Goal: Task Accomplishment & Management: Complete application form

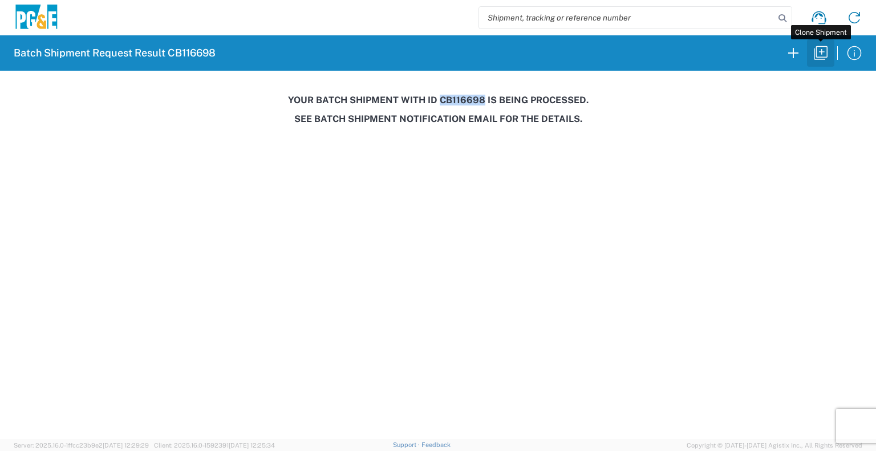
click at [819, 44] on icon "button" at bounding box center [820, 53] width 18 height 18
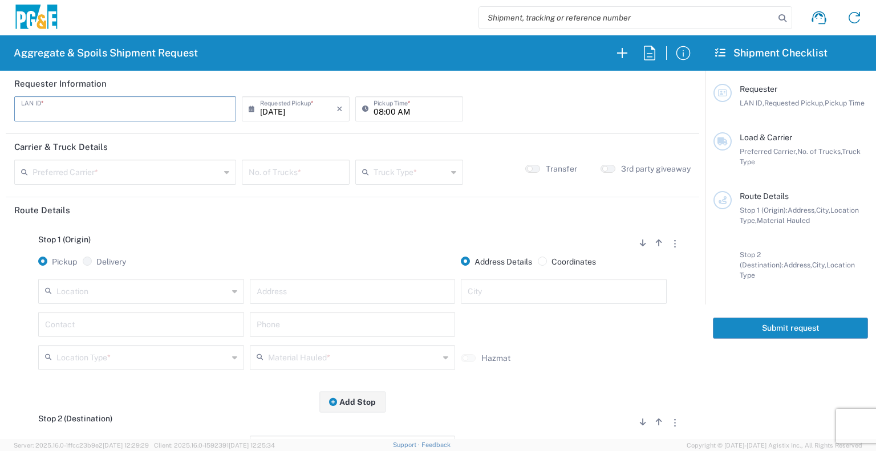
click at [105, 108] on input "text" at bounding box center [125, 108] width 208 height 20
type input "A2LL"
click at [375, 111] on input "08:00 AM" at bounding box center [414, 108] width 83 height 20
type input "06:00 AM"
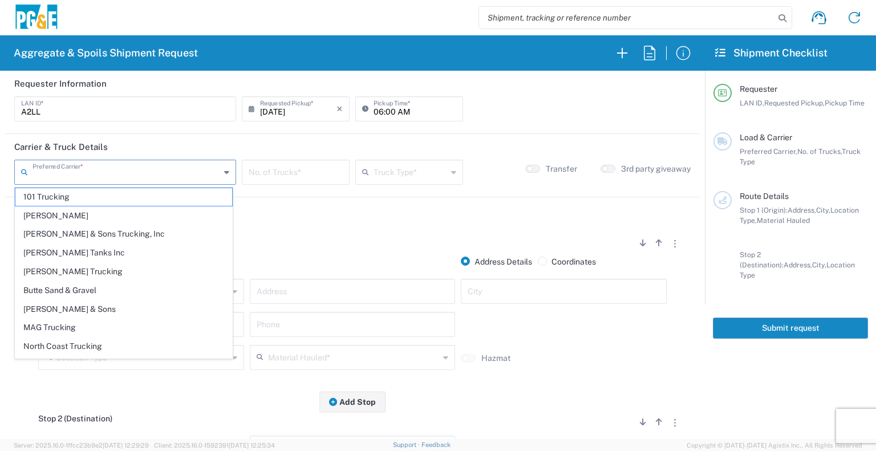
click at [159, 177] on input "text" at bounding box center [127, 171] width 188 height 20
click at [103, 342] on span "North Coast Trucking" at bounding box center [123, 347] width 217 height 18
type input "North Coast Trucking"
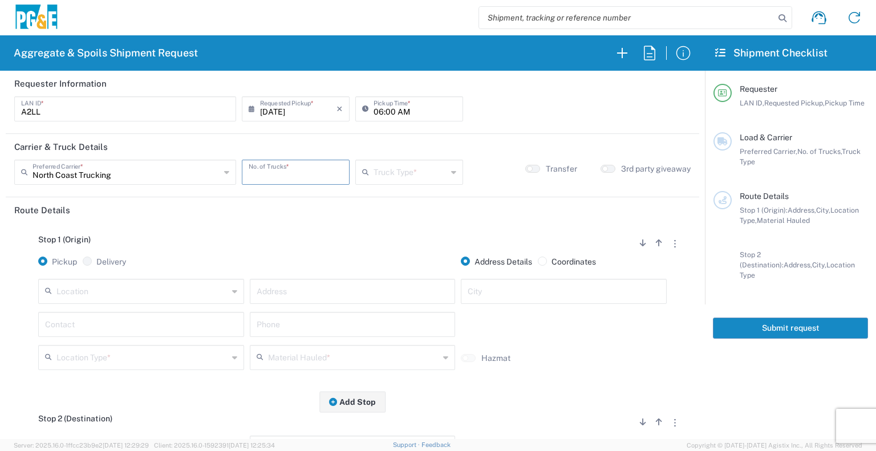
click at [291, 179] on input "number" at bounding box center [296, 171] width 94 height 20
type input "2"
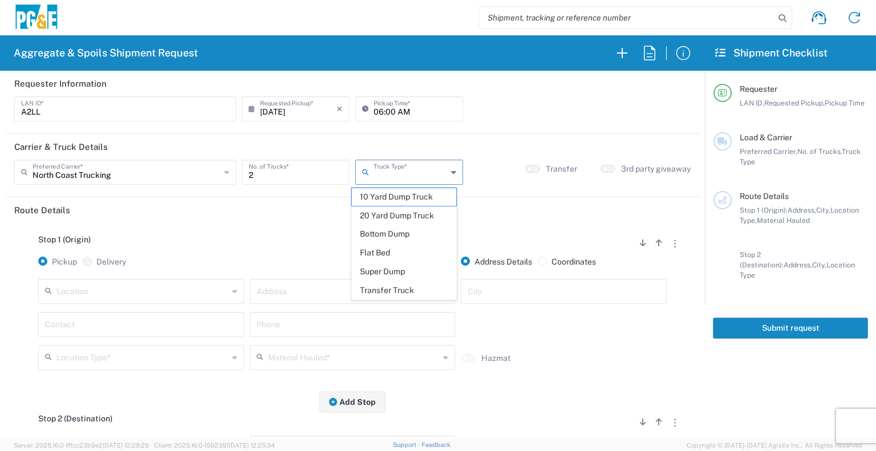
click at [374, 172] on input "text" at bounding box center [410, 171] width 74 height 20
click at [381, 267] on span "Super Dump" at bounding box center [404, 272] width 104 height 18
type input "Super Dump"
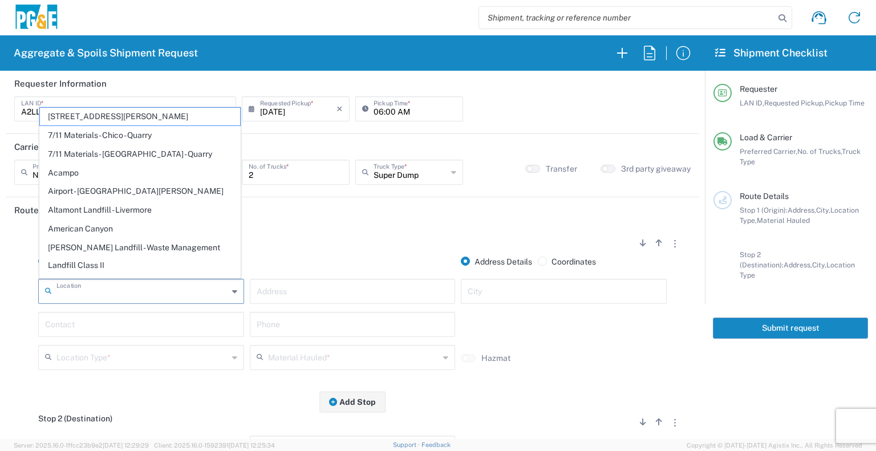
click at [161, 297] on input "text" at bounding box center [142, 291] width 172 height 20
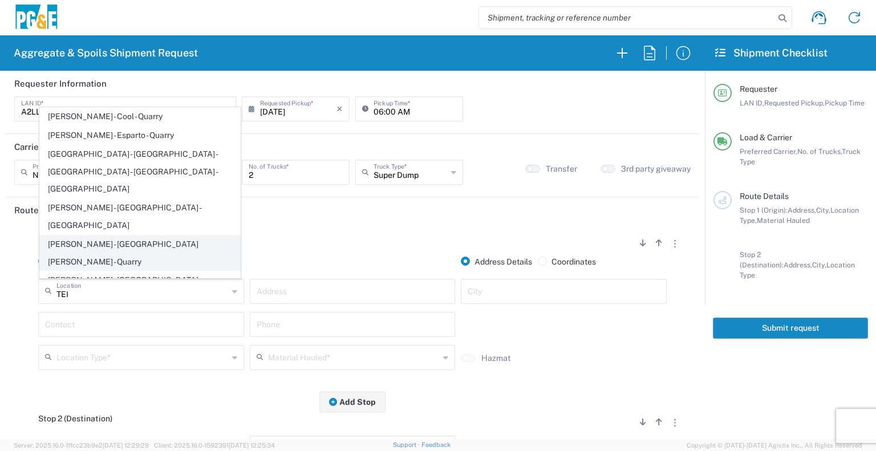
click at [145, 235] on span "Teichert - Rancho Cordova - Quarry" at bounding box center [140, 252] width 200 height 35
type input "Teichert - Rancho Cordova - Quarry"
type input "3417 Grantline Rd"
type input "Rancho Cordova"
type input "Quarry"
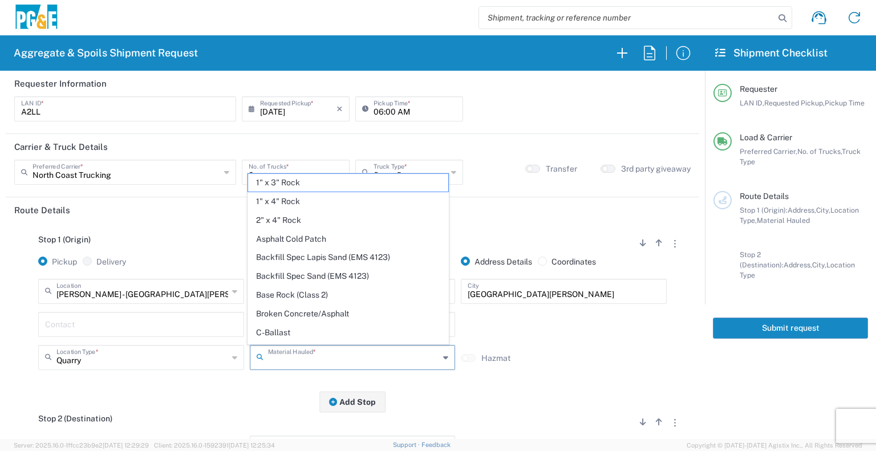
click at [291, 354] on input "text" at bounding box center [354, 357] width 172 height 20
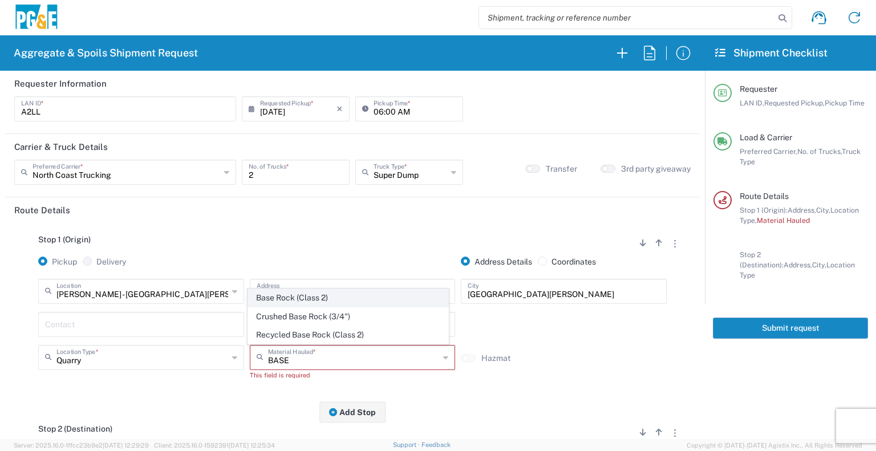
click at [310, 298] on span "Base Rock (Class 2)" at bounding box center [348, 298] width 200 height 18
type input "Base Rock (Class 2)"
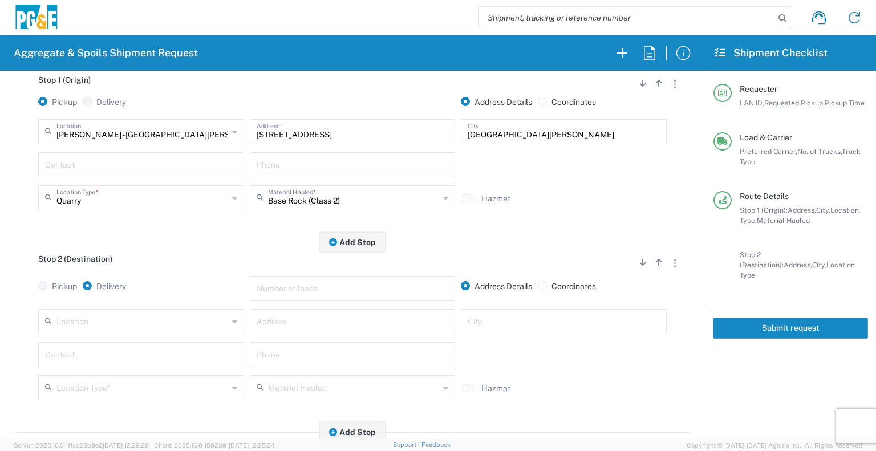
scroll to position [174, 0]
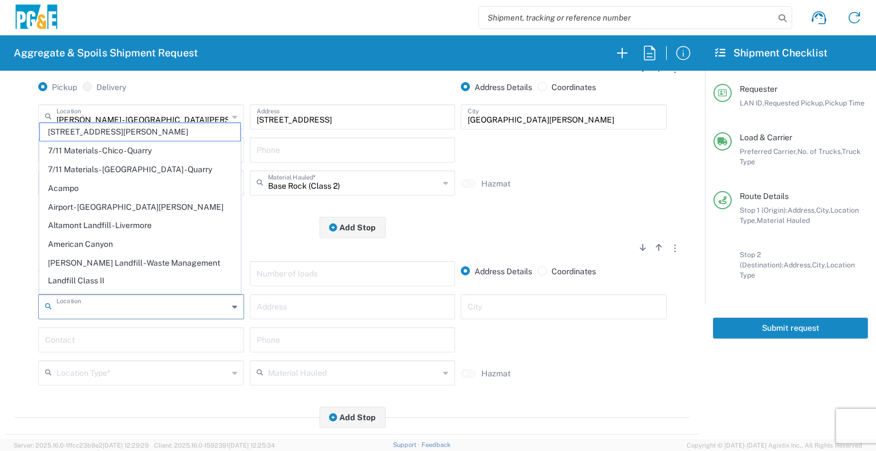
click at [164, 304] on input "text" at bounding box center [142, 306] width 172 height 20
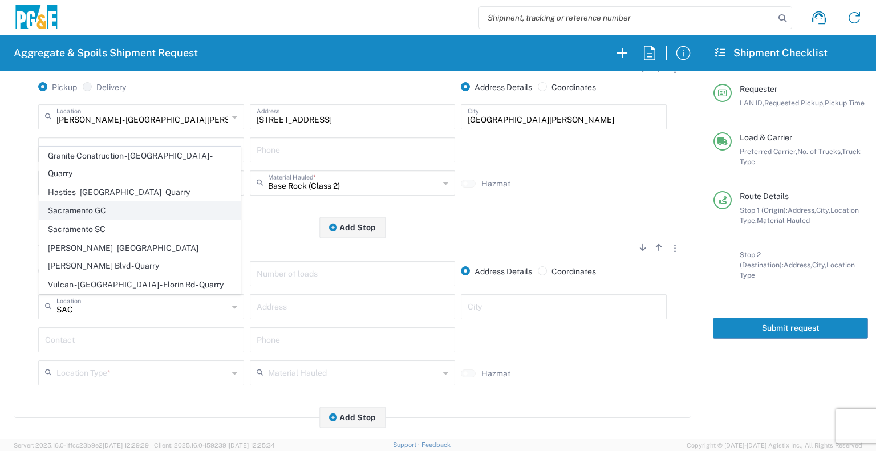
click at [120, 220] on span "Sacramento GC" at bounding box center [140, 211] width 200 height 18
type input "Sacramento GC"
type input "1851 Bell Ave"
type input "Sacramento"
type input "Business No Loading Dock"
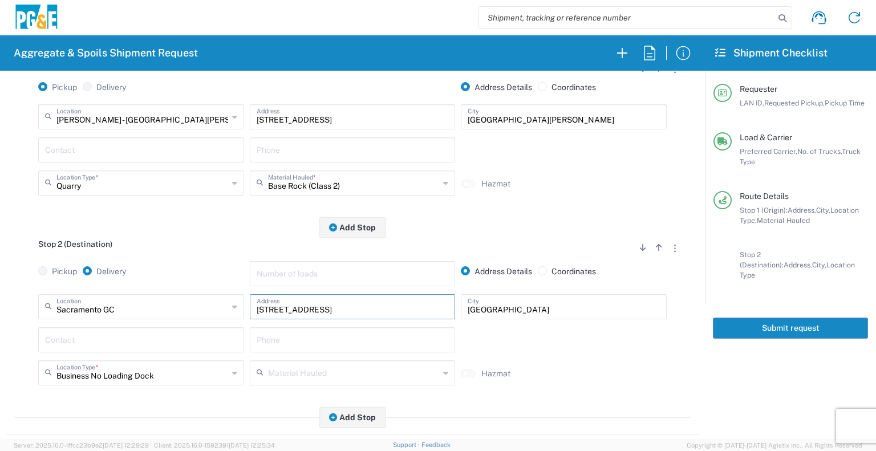
drag, startPoint x: 333, startPoint y: 312, endPoint x: 166, endPoint y: 310, distance: 167.1
click at [166, 310] on div "Sacramento GC Location Sacramento GC 17300 East Jahant Rd - Quarry 7/11 Materia…" at bounding box center [352, 310] width 634 height 33
click at [193, 342] on input "text" at bounding box center [141, 339] width 192 height 20
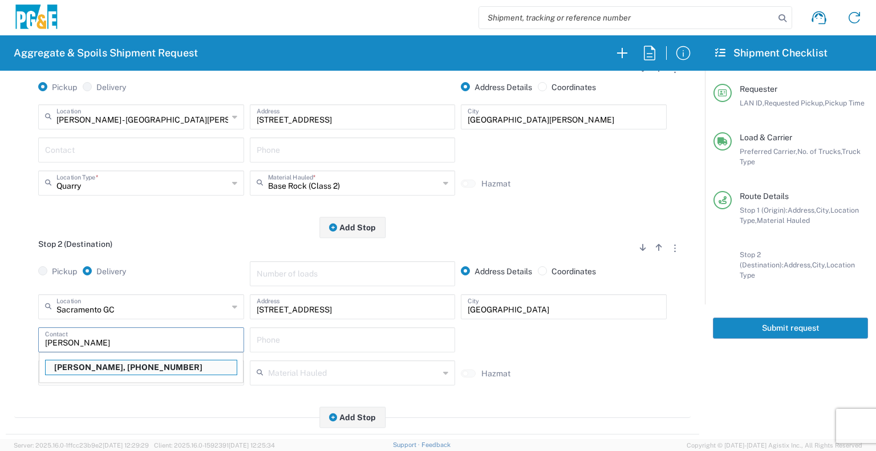
type input "Arturo Lopez"
type input "510-621-9553"
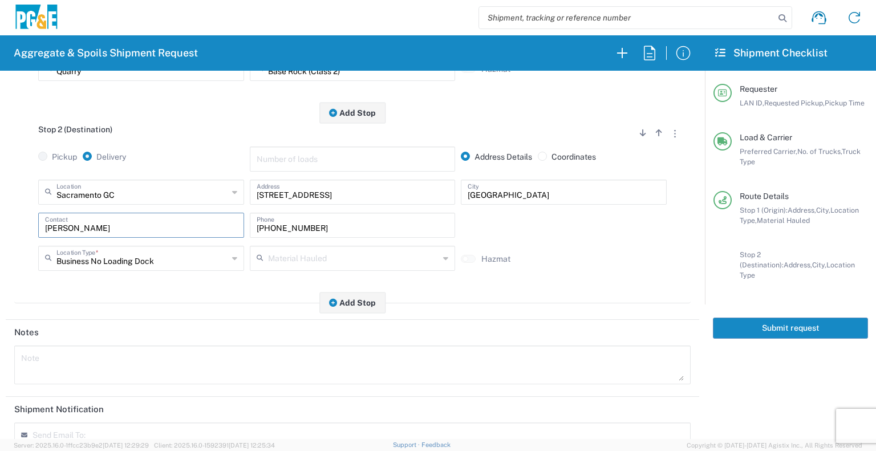
scroll to position [292, 0]
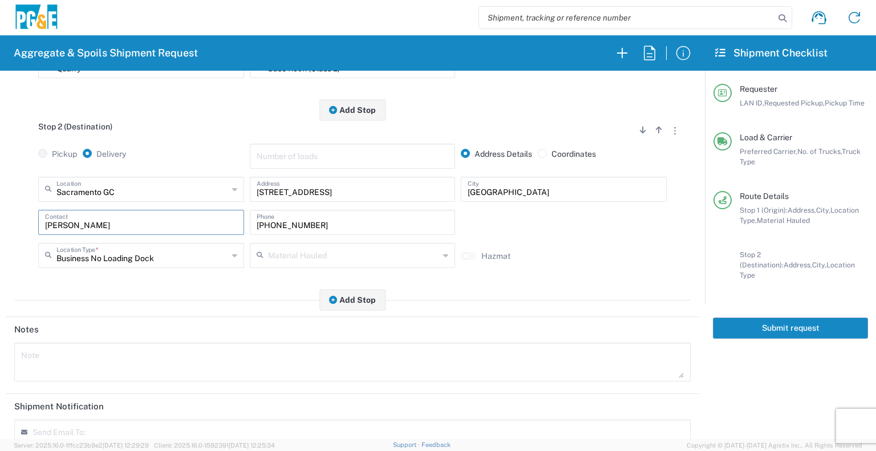
type input "Arturo Lopez"
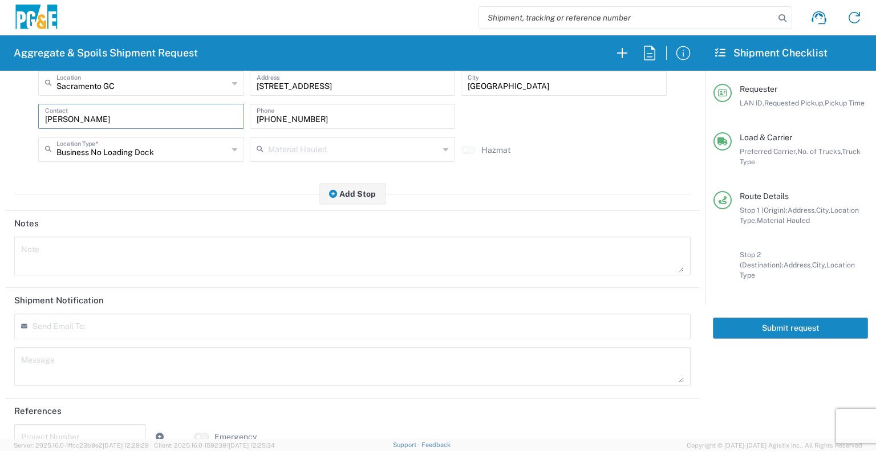
scroll to position [401, 0]
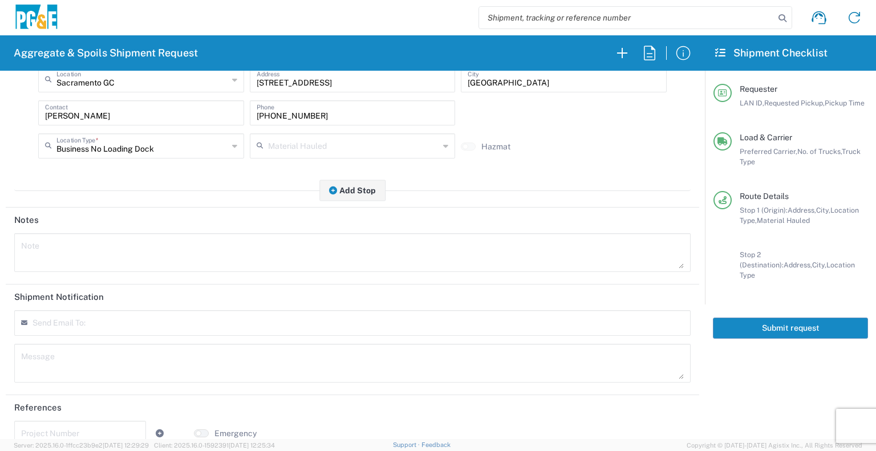
click at [121, 323] on input "text" at bounding box center [88, 327] width 100 height 10
type input "skkj@pge.com"
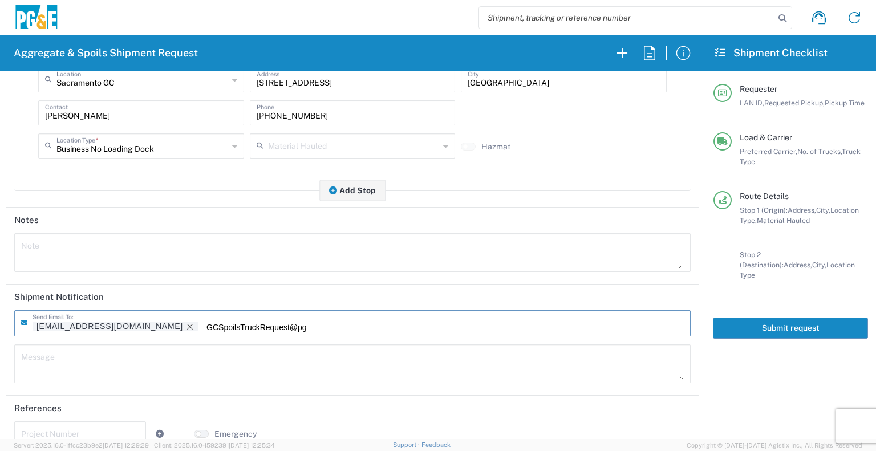
scroll to position [0, 5]
type input "GCSpoilsTruckRequest@pge.com"
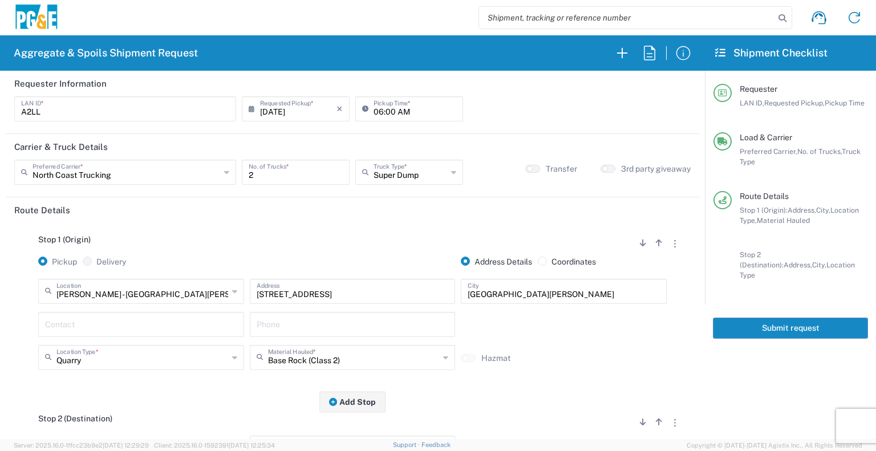
click at [749, 319] on button "Submit request" at bounding box center [790, 328] width 155 height 21
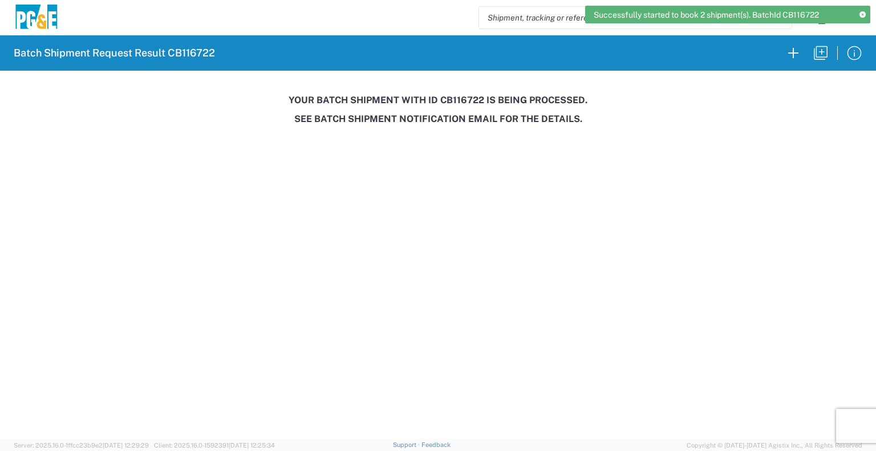
click at [464, 95] on h3 "Your batch shipment with id CB116722 is being processed." at bounding box center [438, 100] width 860 height 11
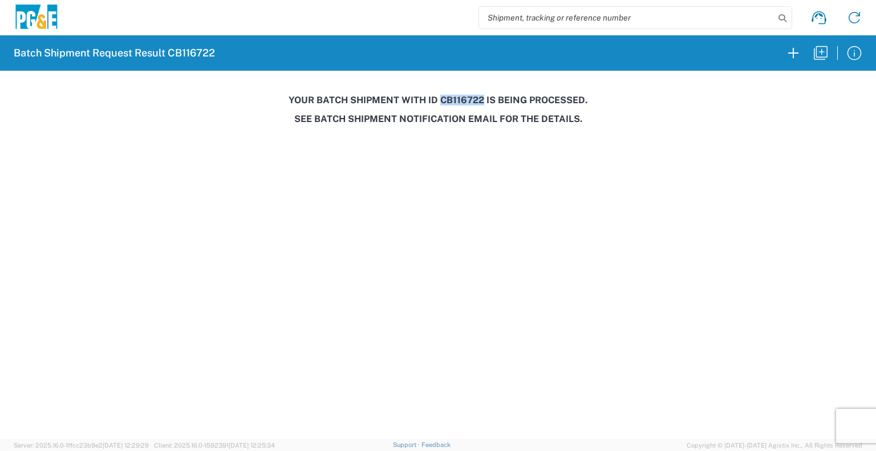
click at [464, 95] on h3 "Your batch shipment with id CB116722 is being processed." at bounding box center [438, 100] width 860 height 11
copy h3 "CB116722"
click at [817, 63] on button "button" at bounding box center [820, 52] width 27 height 27
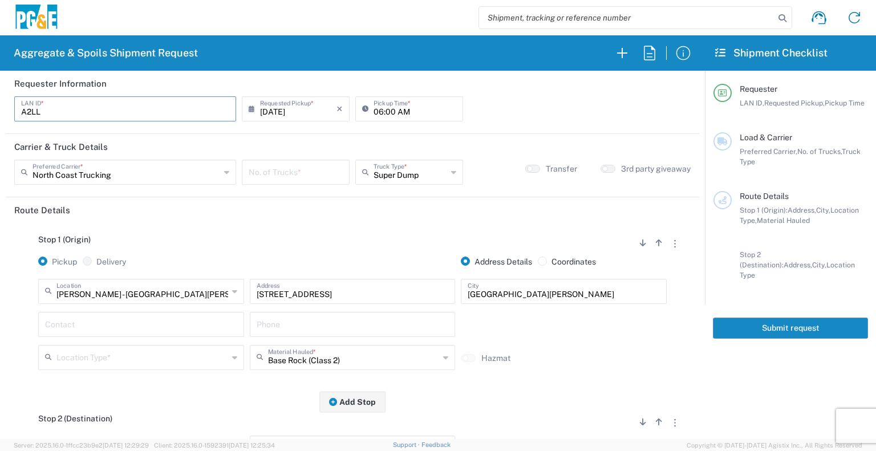
drag, startPoint x: 180, startPoint y: 106, endPoint x: 0, endPoint y: 152, distance: 185.3
click at [0, 152] on form "Requester Information A2LL LAN ID * 08/14/2025 × Requested Pickup * Cancel Appl…" at bounding box center [352, 255] width 705 height 368
type input "L8MF"
click at [374, 115] on input "06:00 AM" at bounding box center [414, 108] width 83 height 20
type input "07:00 AM"
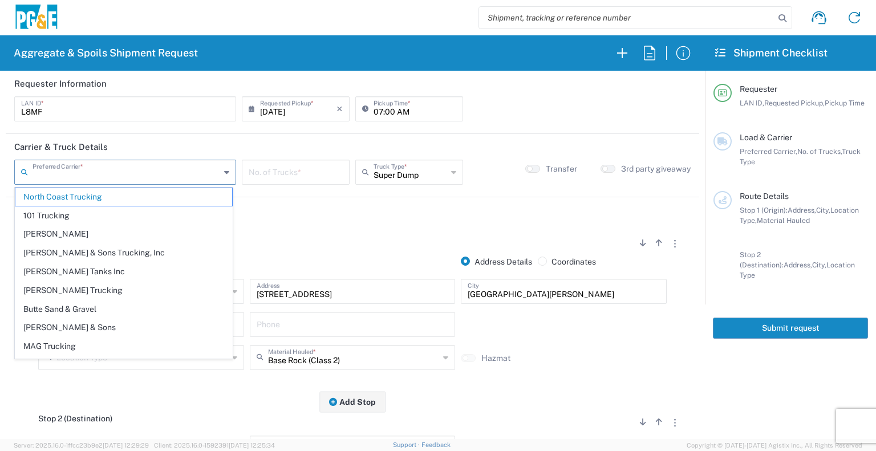
click at [160, 173] on input "text" at bounding box center [127, 171] width 188 height 20
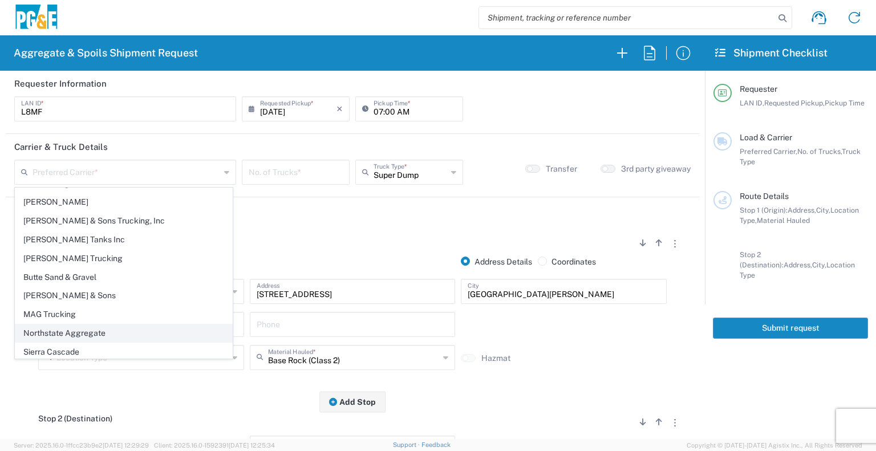
click at [147, 324] on span "Northstate Aggregate" at bounding box center [123, 333] width 217 height 18
type input "Northstate Aggregate"
click at [147, 323] on agx-block-ui "Aggregate & Spoils Shipment Request Requester Information L8MF LAN ID * 08/14/2…" at bounding box center [438, 225] width 876 height 451
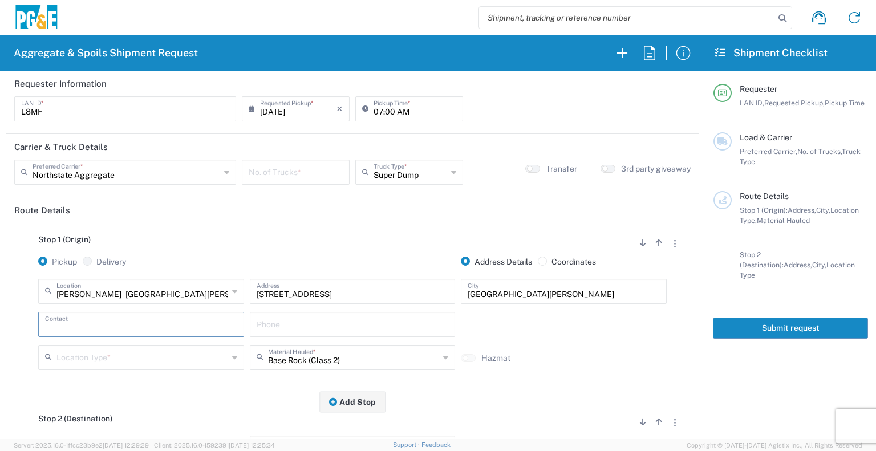
click at [281, 177] on input "number" at bounding box center [296, 171] width 94 height 20
type input "1"
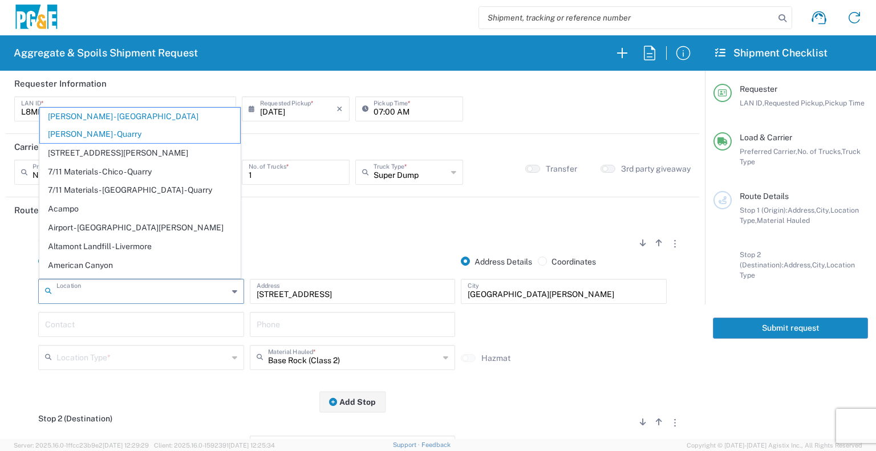
click at [162, 294] on input "text" at bounding box center [142, 291] width 172 height 20
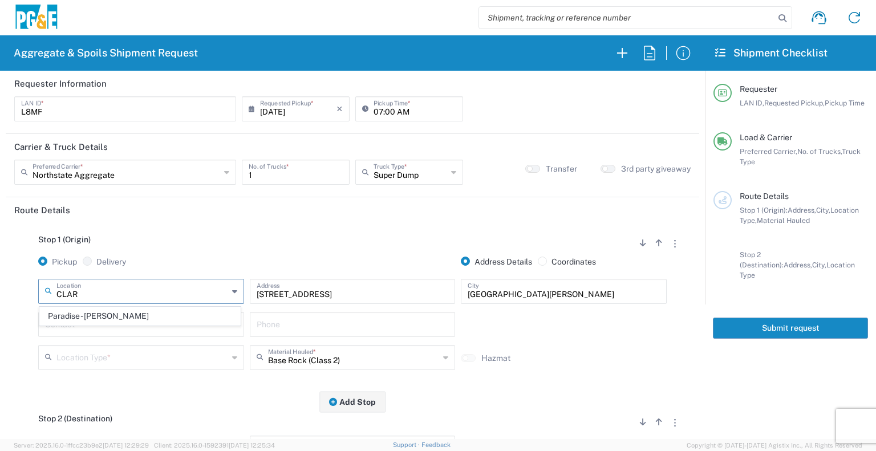
scroll to position [0, 0]
type input "Paradise - Clark Rd"
type input "5365 Clark Rd"
type input "Paradise"
type input "Business No Loading Dock"
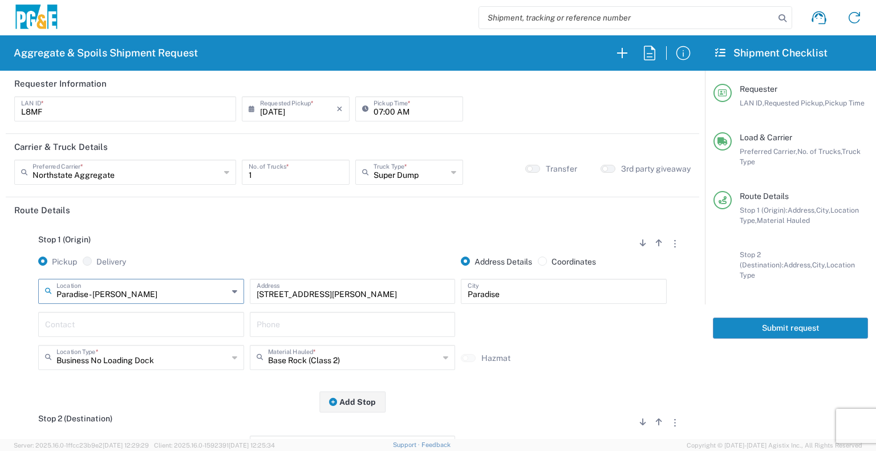
type input "Paradise - Clark Rd"
click at [101, 314] on input "text" at bounding box center [141, 324] width 192 height 20
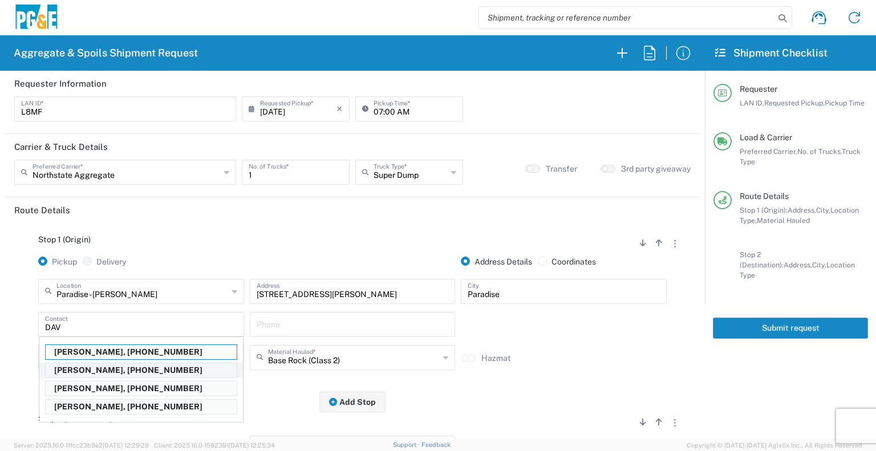
click at [104, 368] on p "David McGregor, 530-526-8407" at bounding box center [141, 370] width 191 height 14
type input "David McGregor"
type input "530-526-8407"
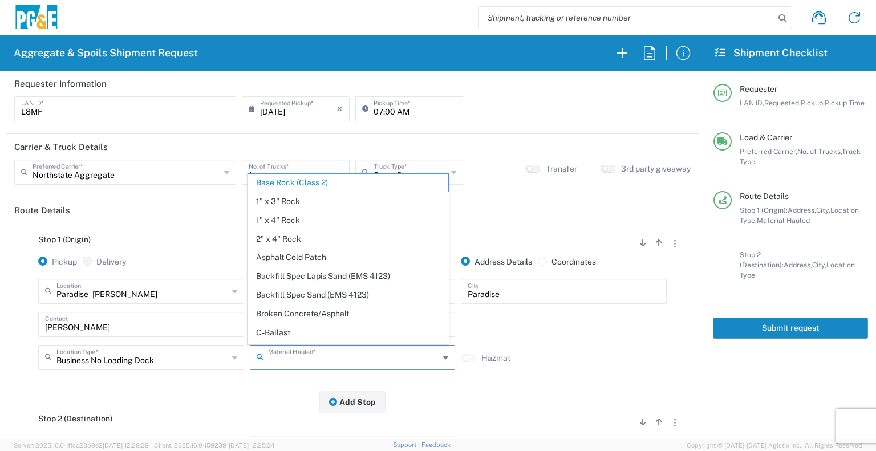
click at [282, 362] on input "text" at bounding box center [354, 357] width 172 height 20
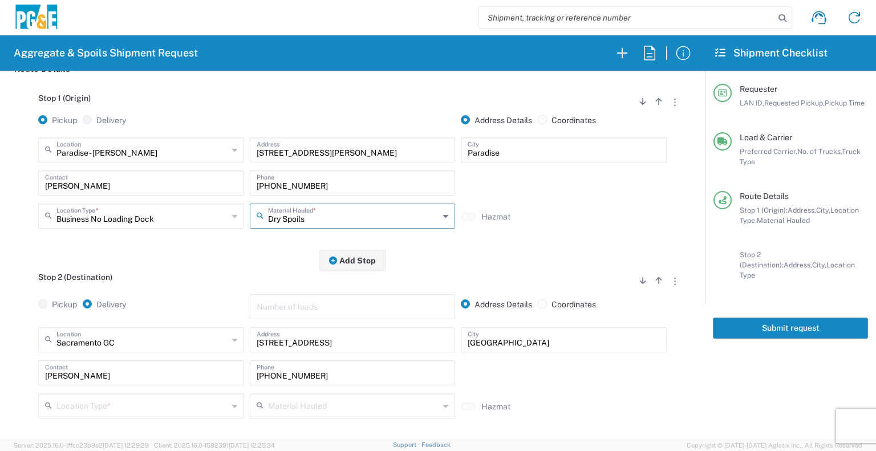
scroll to position [207, 0]
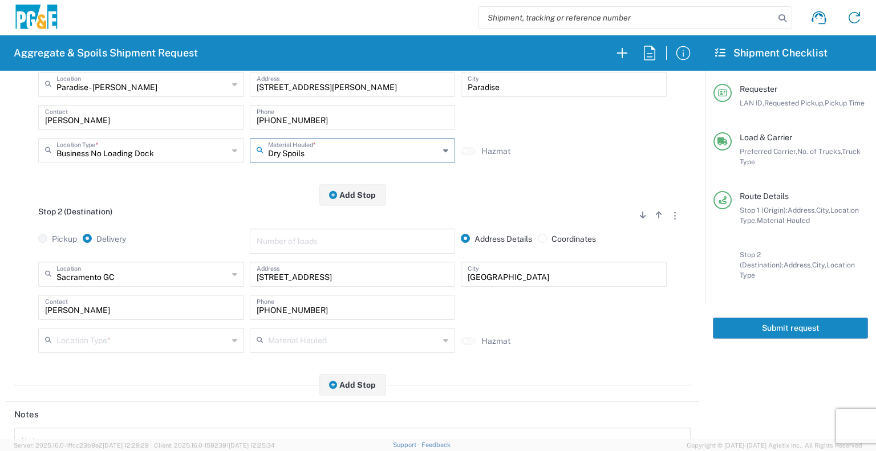
type input "Dry Spoils"
drag, startPoint x: 311, startPoint y: 280, endPoint x: 34, endPoint y: 278, distance: 277.7
click at [34, 278] on div "Sacramento GC Location Sacramento GC 17300 East Jahant Rd - Quarry 7/11 Materia…" at bounding box center [352, 311] width 676 height 99
type input "T"
click at [34, 278] on div "Location 17300 East Jahant Rd - Quarry 7/11 Materials - Chico - Quarry 7/11 Mat…" at bounding box center [352, 311] width 676 height 99
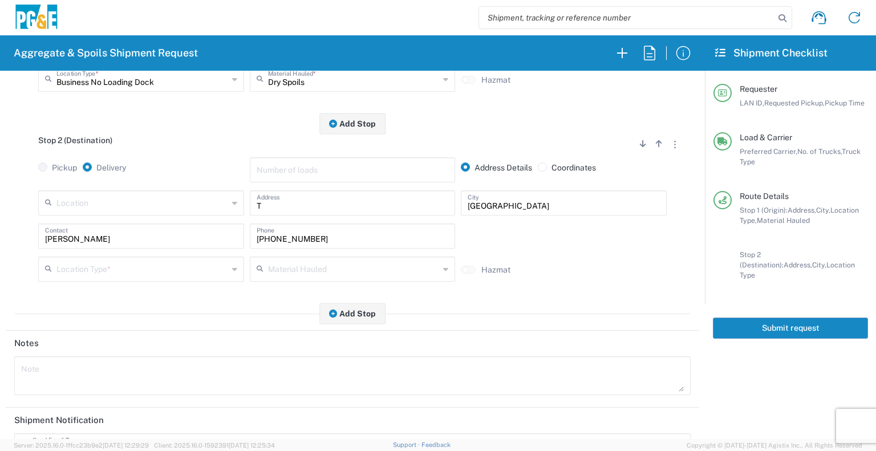
scroll to position [275, 0]
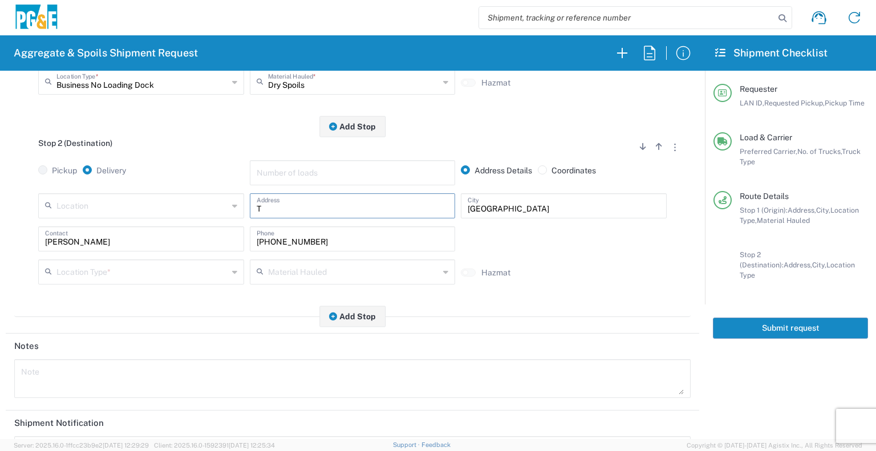
click at [264, 208] on input "T" at bounding box center [353, 205] width 192 height 20
type input "Third party location"
type input "Paradise"
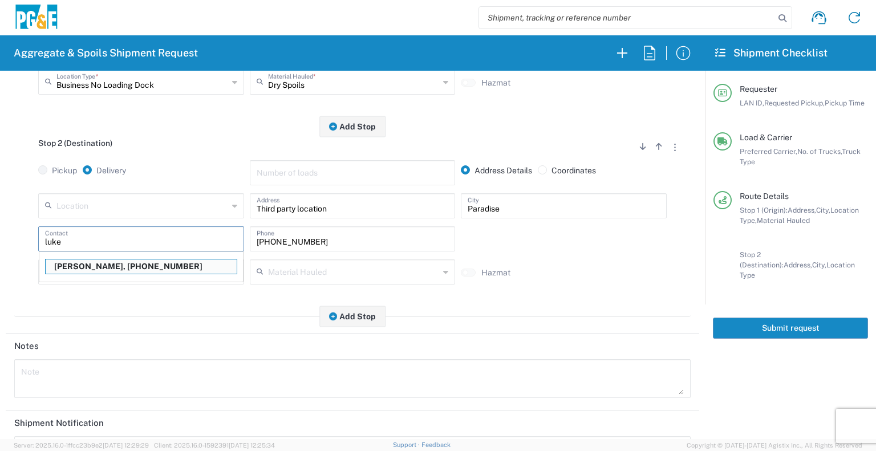
type input "Luke Morris"
type input "530-353-1351"
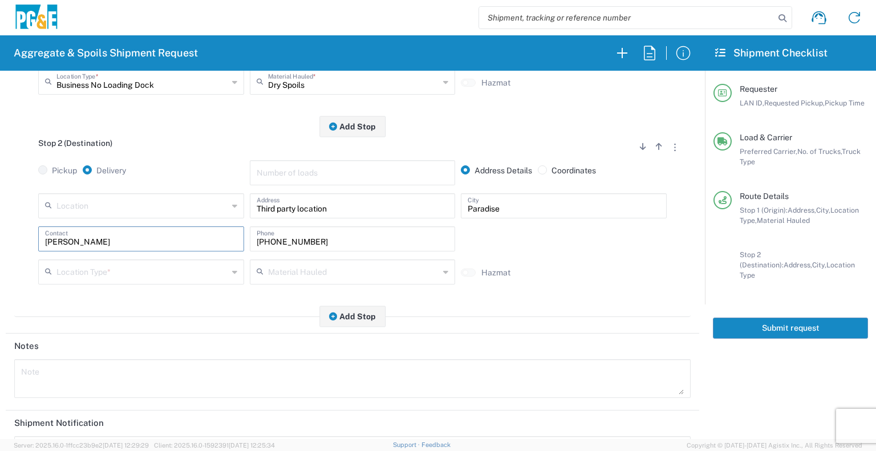
type input "Luke Morris"
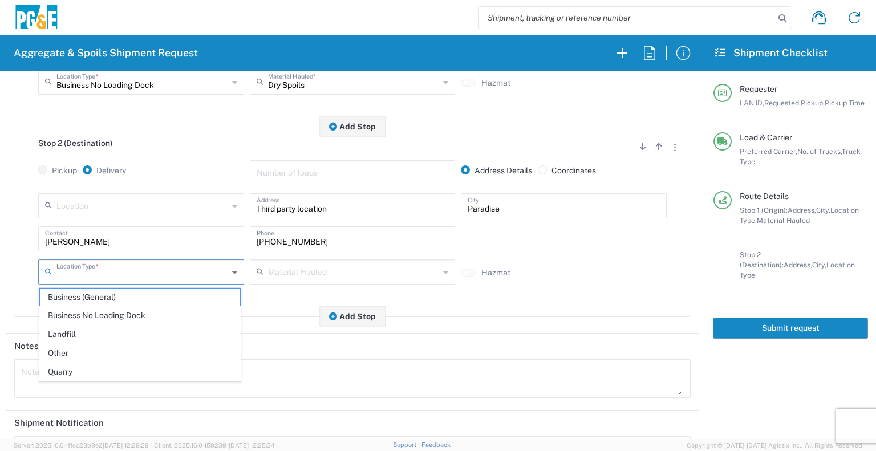
click at [130, 276] on input "text" at bounding box center [142, 271] width 172 height 20
click at [113, 344] on span "Other" at bounding box center [140, 353] width 200 height 18
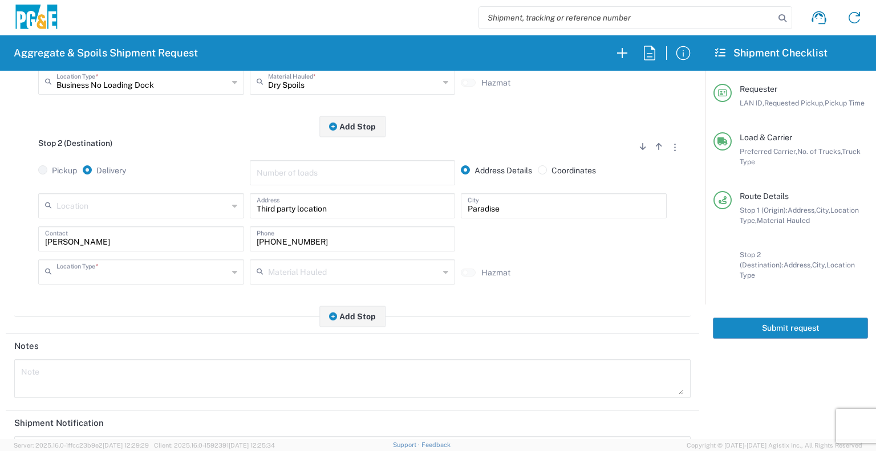
type input "Other"
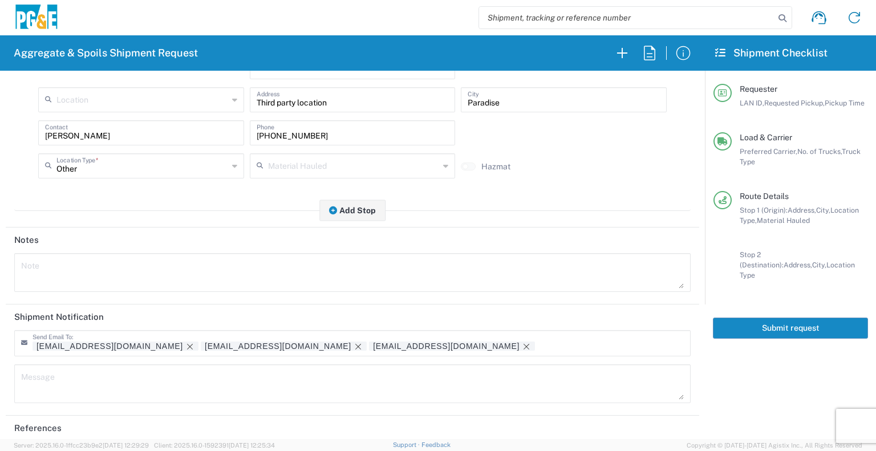
scroll to position [420, 0]
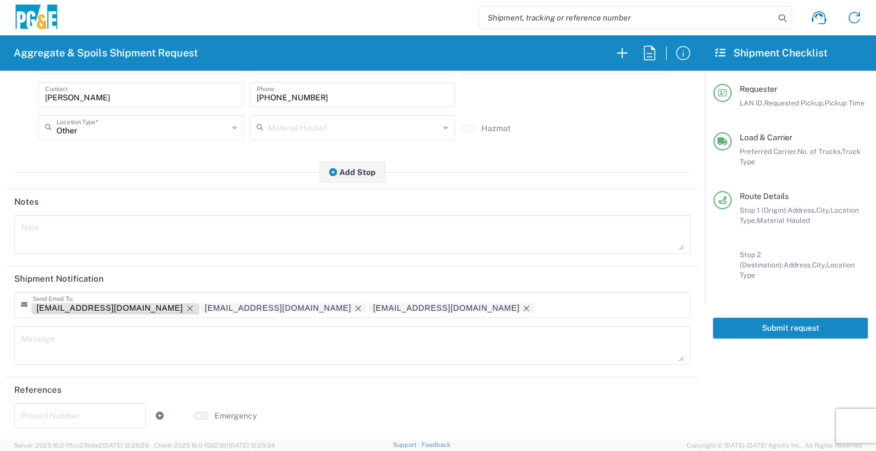
click at [185, 305] on icon "Remove tag" at bounding box center [189, 308] width 9 height 9
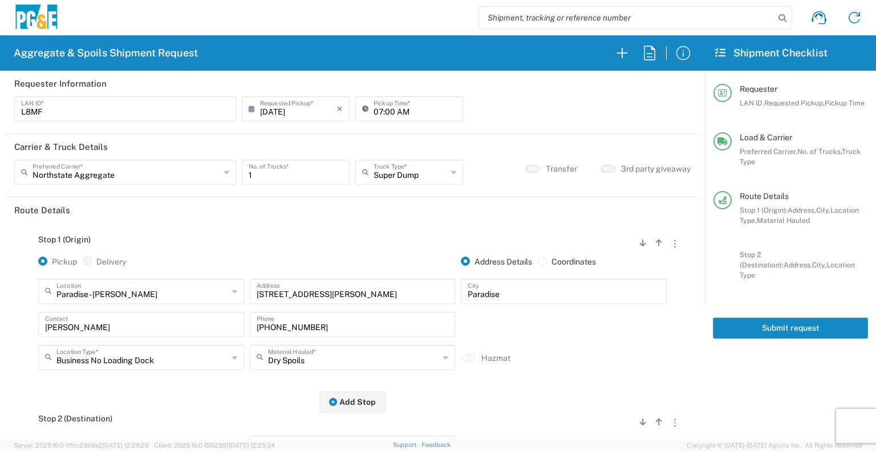
click at [775, 320] on button "Submit request" at bounding box center [790, 328] width 155 height 21
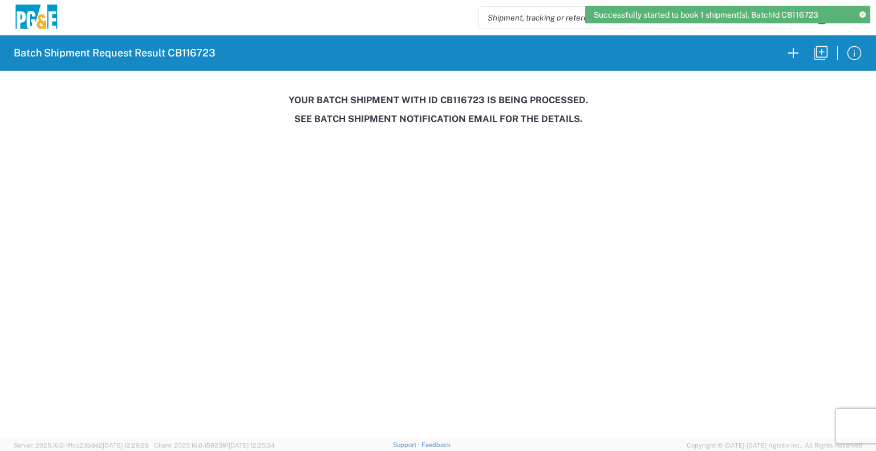
click at [463, 95] on h3 "Your batch shipment with id CB116723 is being processed." at bounding box center [438, 100] width 860 height 11
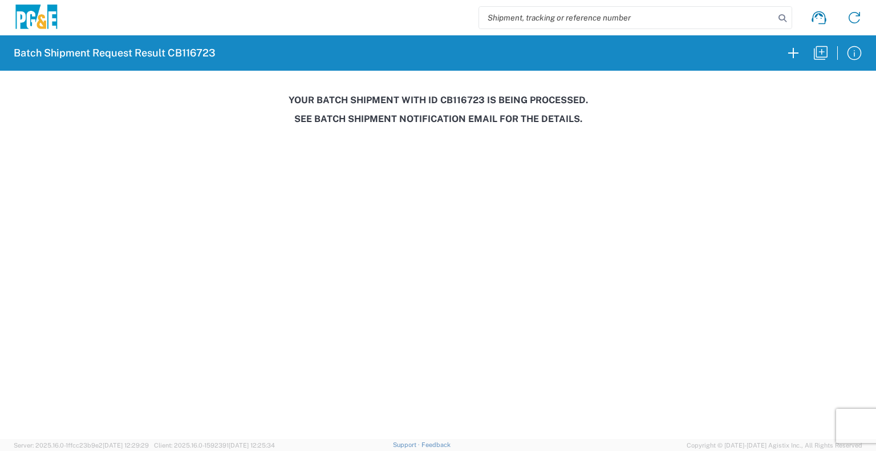
click at [463, 95] on h3 "Your batch shipment with id CB116723 is being processed." at bounding box center [438, 100] width 860 height 11
copy h3 "CB116723"
click at [463, 95] on h3 "Your batch shipment with id CB116723 is being processed." at bounding box center [438, 100] width 860 height 11
